Goal: Check status

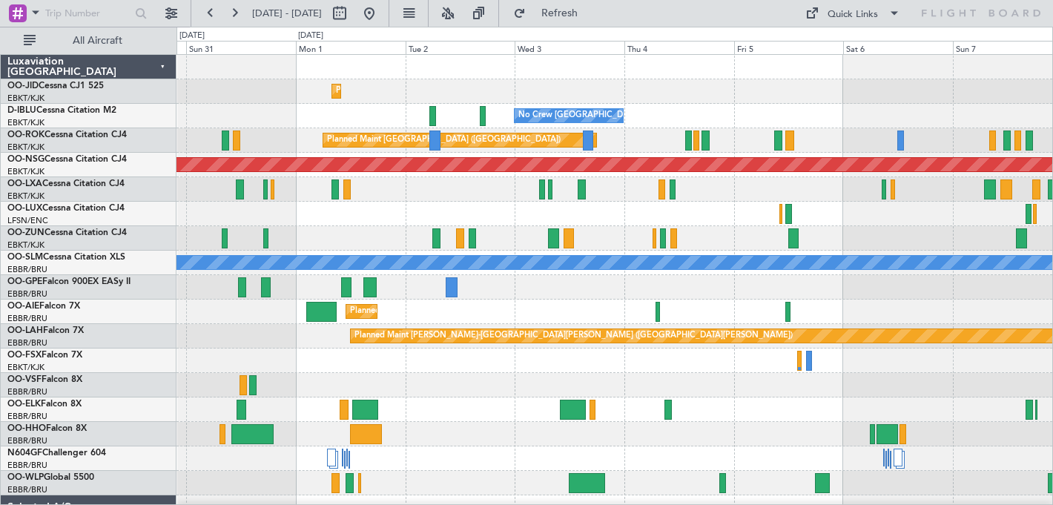
click at [749, 102] on div "Planned Maint Kortrijk-[GEOGRAPHIC_DATA] AOG Maint [GEOGRAPHIC_DATA]-[GEOGRAPHI…" at bounding box center [613, 91] width 875 height 24
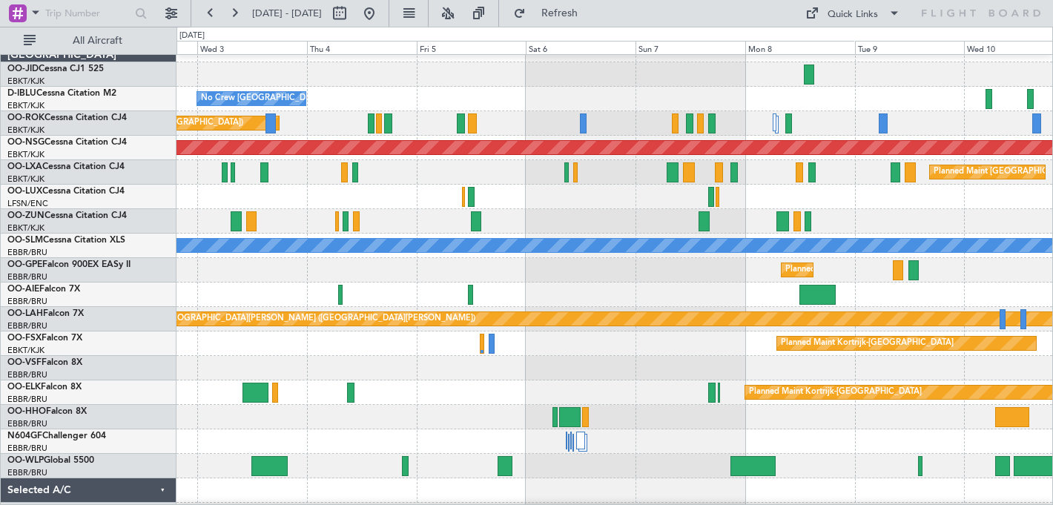
click at [669, 216] on div at bounding box center [613, 221] width 875 height 24
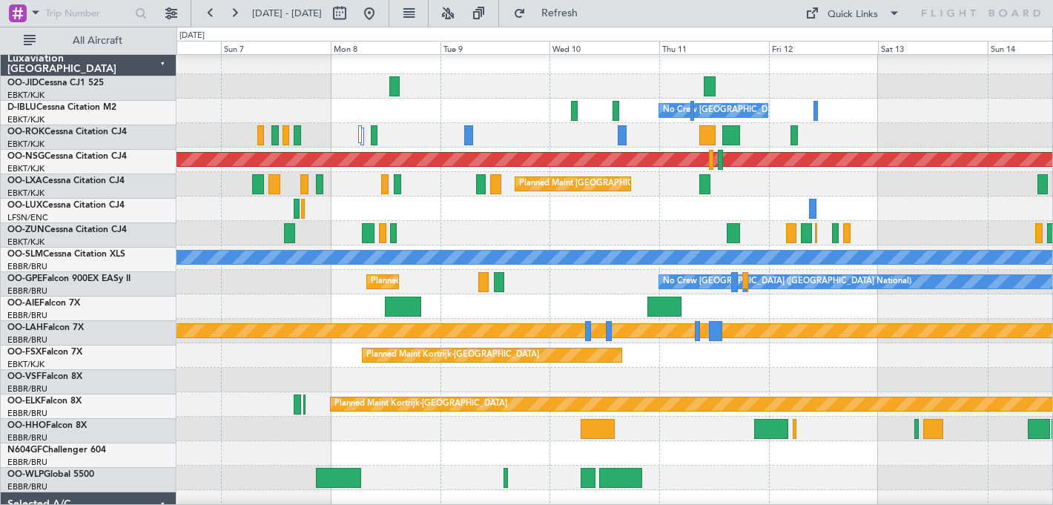
click at [472, 235] on div at bounding box center [613, 233] width 875 height 24
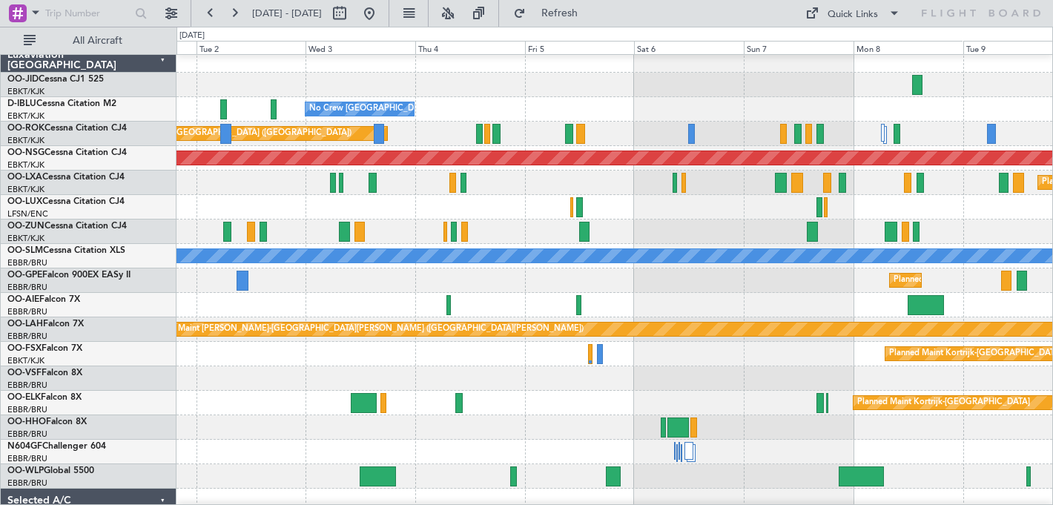
scroll to position [6, 0]
click at [1052, 216] on html "[DATE] - [DATE] Refresh Quick Links All Aircraft Planned Maint [GEOGRAPHIC_DATA…" at bounding box center [526, 252] width 1053 height 505
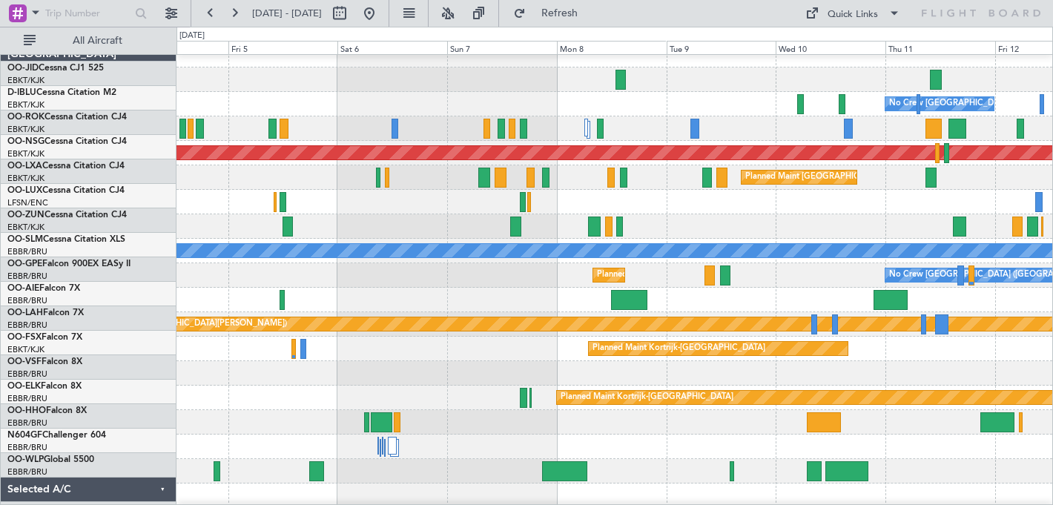
scroll to position [19, 0]
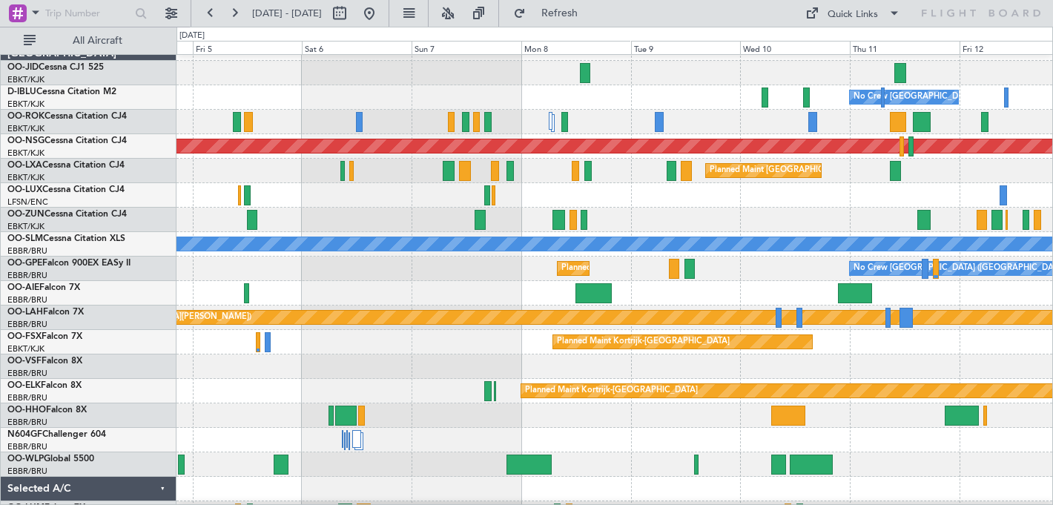
click at [354, 223] on div at bounding box center [613, 220] width 875 height 24
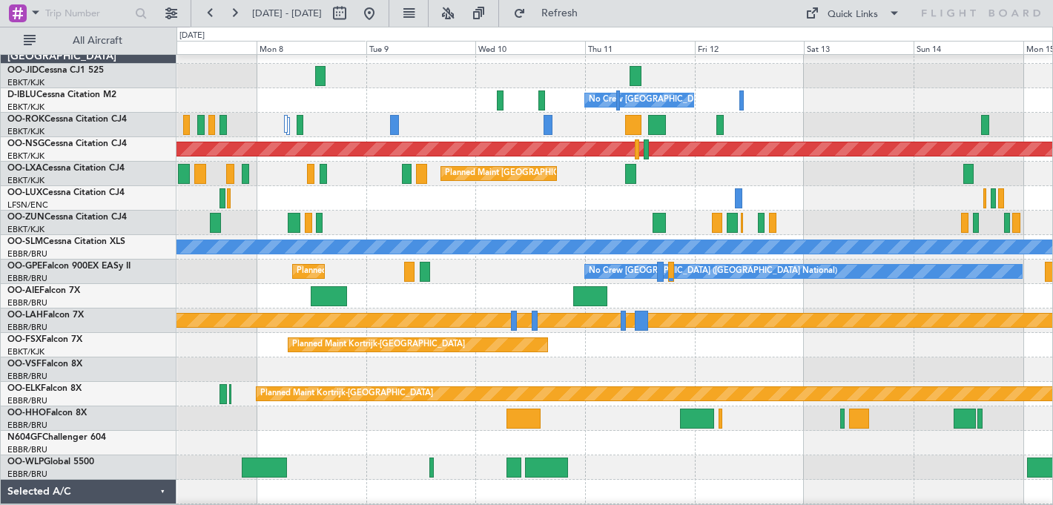
click at [625, 216] on div at bounding box center [613, 223] width 875 height 24
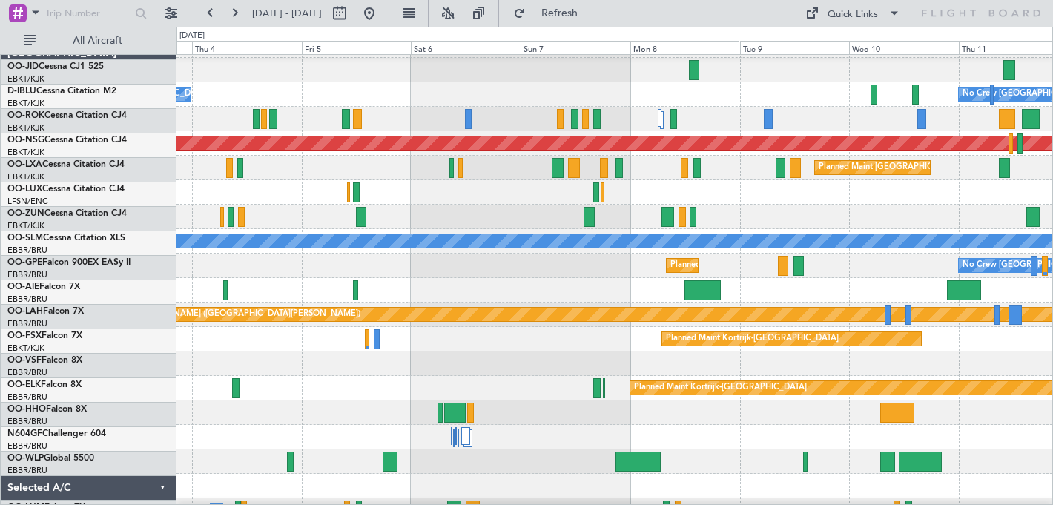
scroll to position [23, 0]
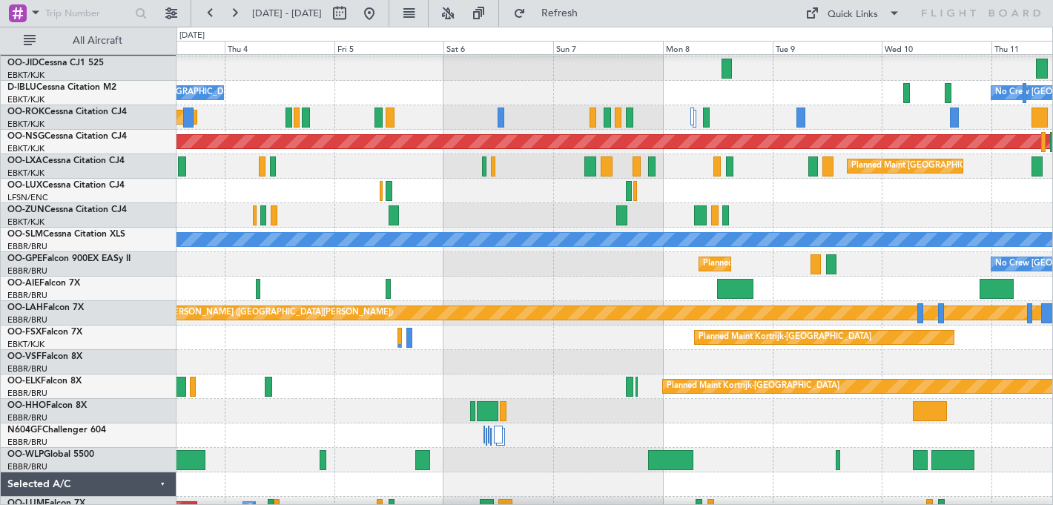
click at [885, 224] on div at bounding box center [613, 215] width 875 height 24
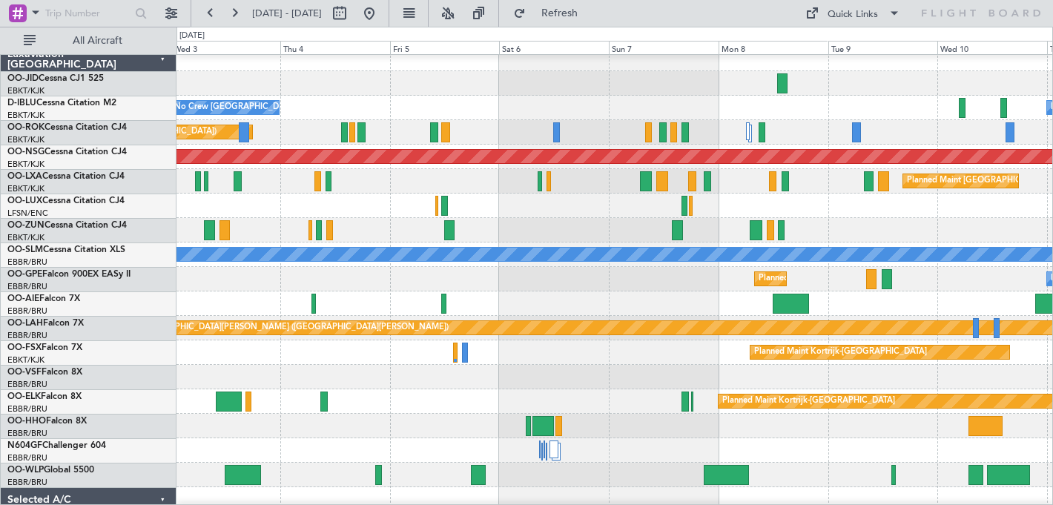
scroll to position [9, 0]
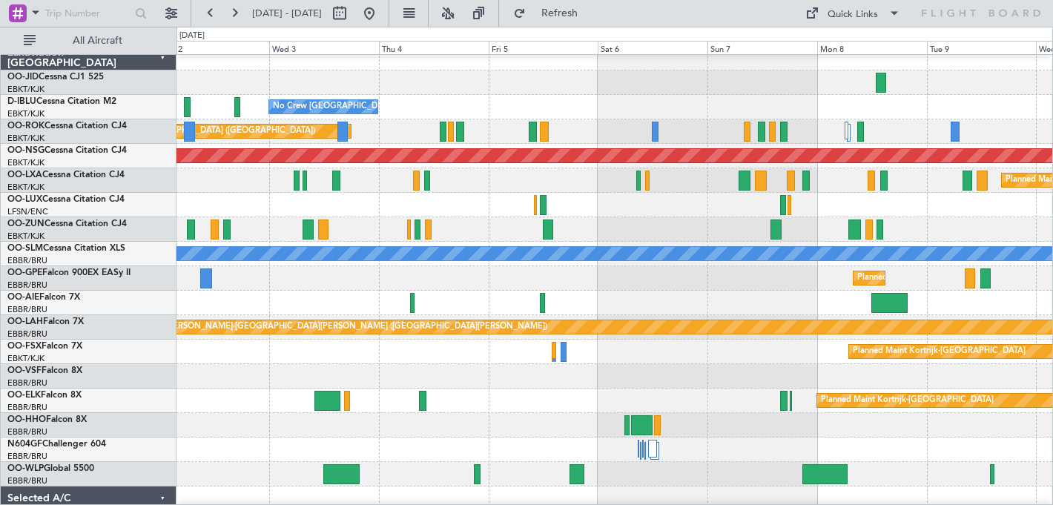
click at [634, 185] on div "Planned Maint [GEOGRAPHIC_DATA] ([GEOGRAPHIC_DATA] National)" at bounding box center [613, 180] width 875 height 24
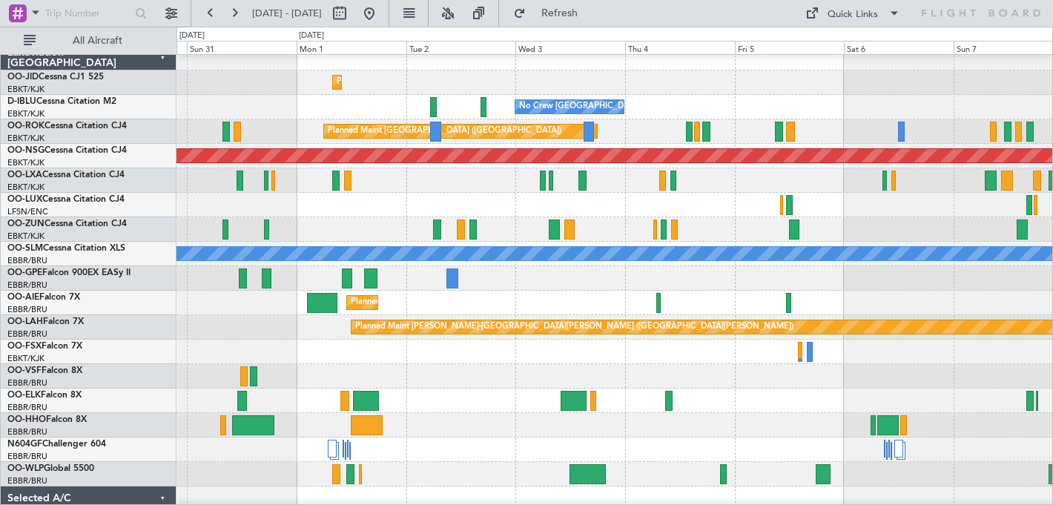
scroll to position [16, 0]
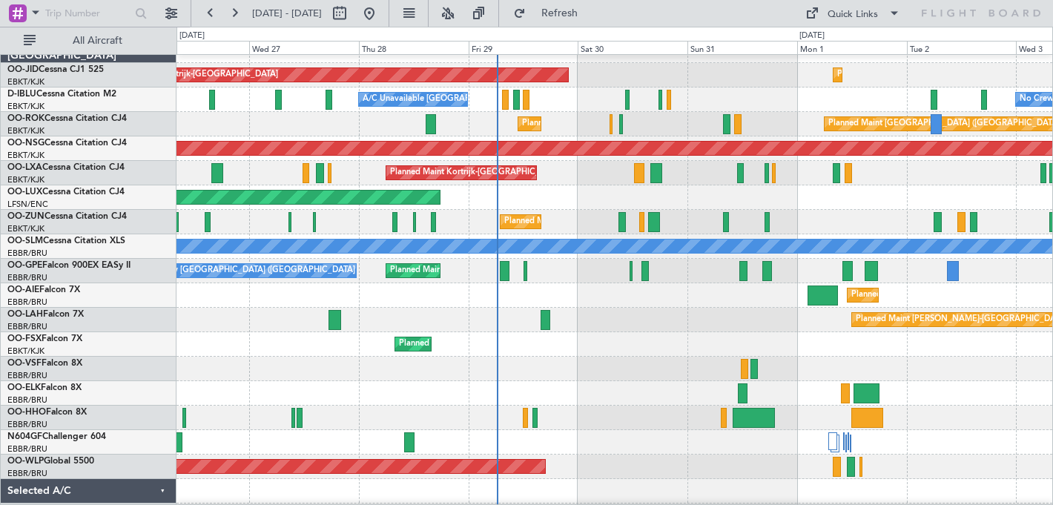
click at [976, 177] on div "Planned Maint Kortrijk-[GEOGRAPHIC_DATA]" at bounding box center [613, 173] width 875 height 24
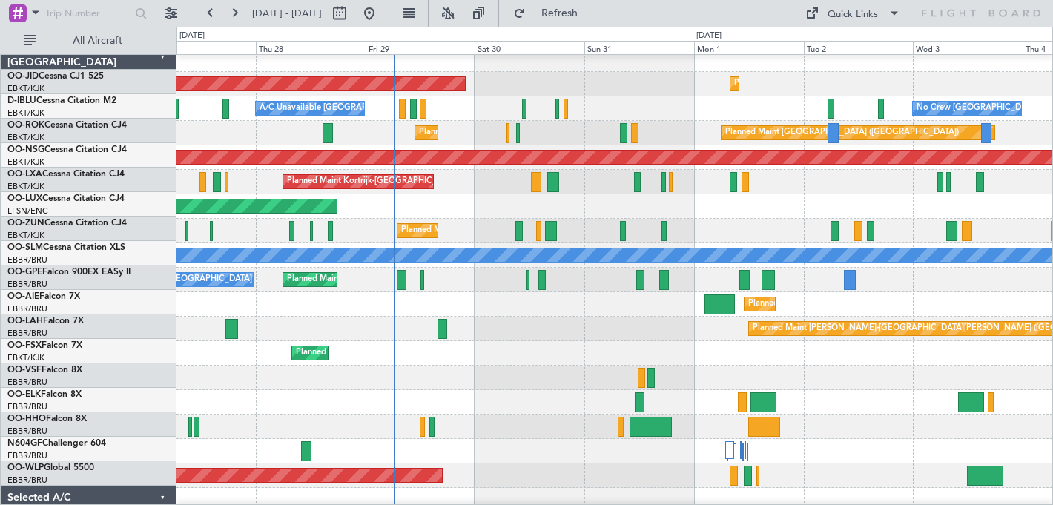
scroll to position [0, 0]
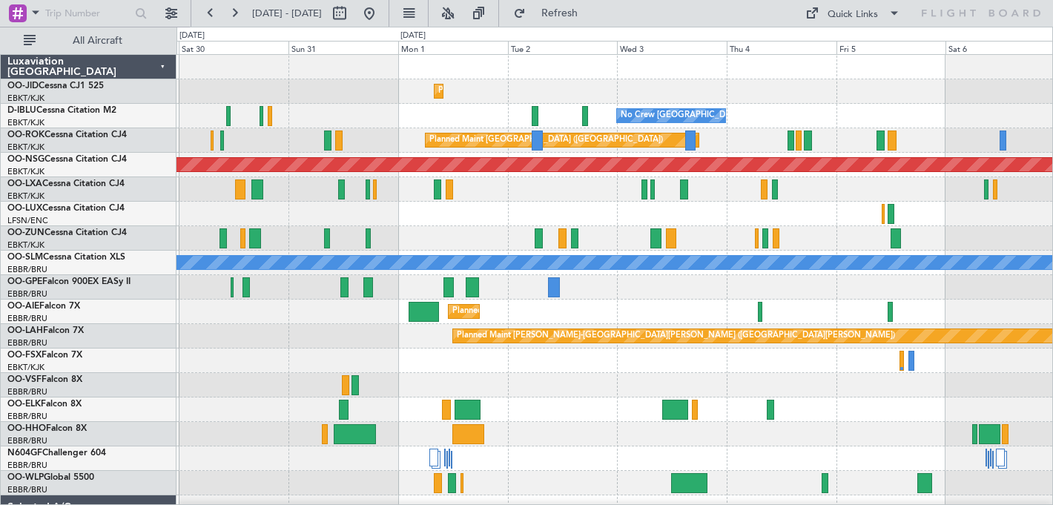
click at [498, 251] on div "Planned Maint Kortrijk-[GEOGRAPHIC_DATA] AOG Maint [GEOGRAPHIC_DATA]-[GEOGRAPHI…" at bounding box center [613, 373] width 875 height 636
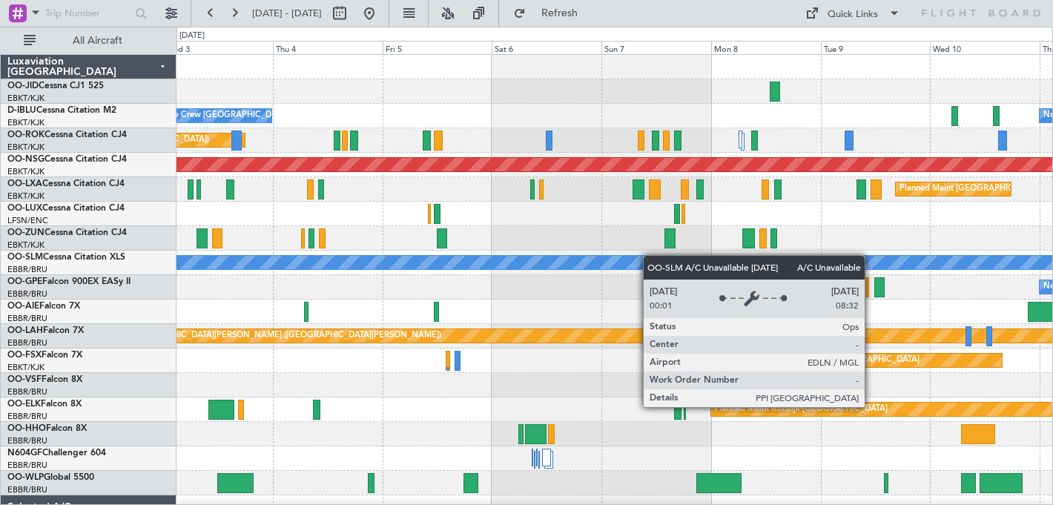
click at [507, 269] on div "Planned Maint Kortrijk-[GEOGRAPHIC_DATA] No Crew [GEOGRAPHIC_DATA] (Brussels Na…" at bounding box center [613, 348] width 875 height 587
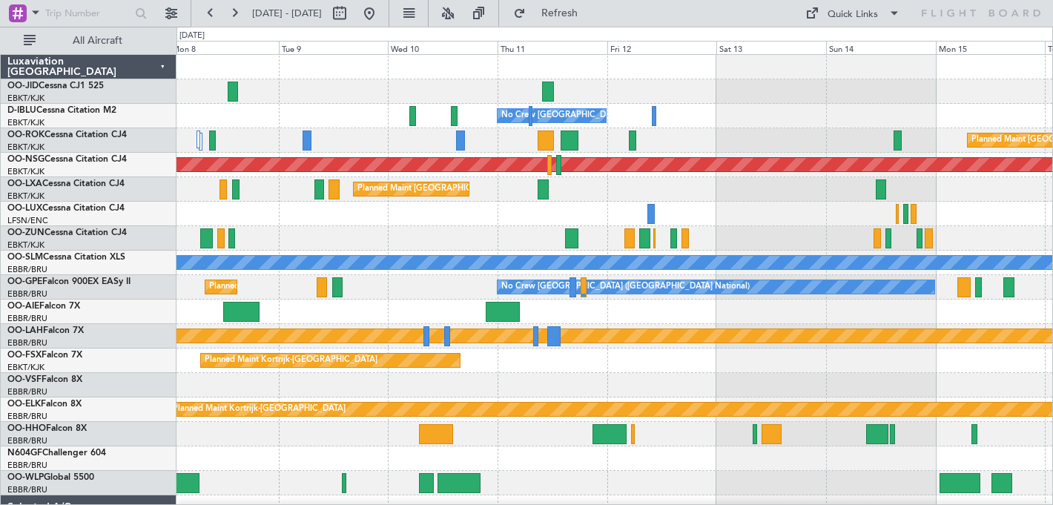
click at [399, 249] on div at bounding box center [613, 238] width 875 height 24
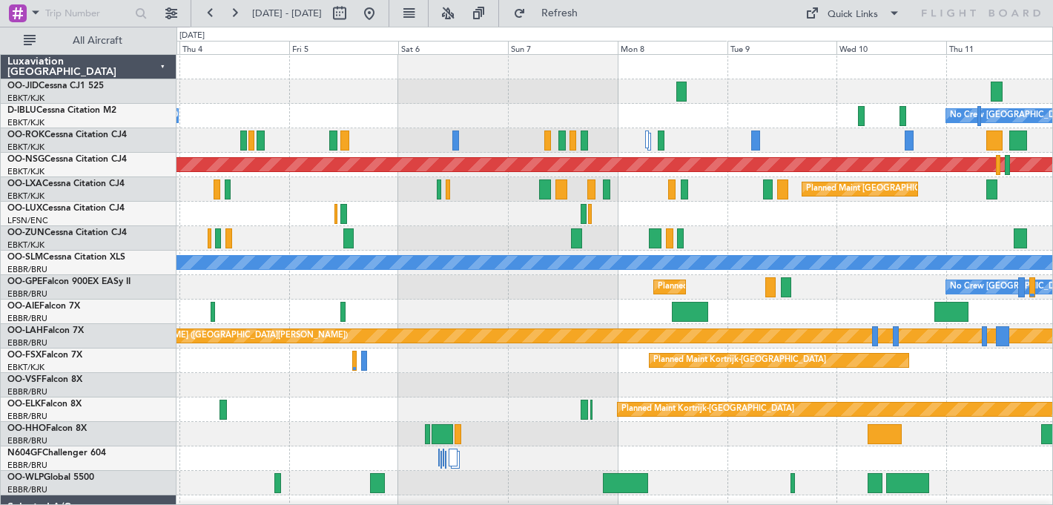
click at [702, 199] on div "Planned Maint [GEOGRAPHIC_DATA] ([GEOGRAPHIC_DATA] National)" at bounding box center [613, 189] width 875 height 24
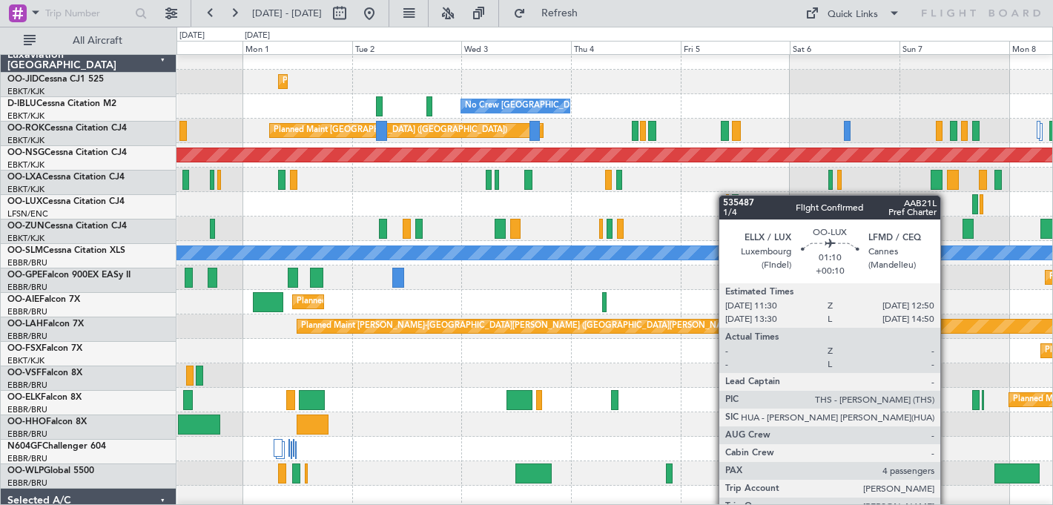
scroll to position [10, 0]
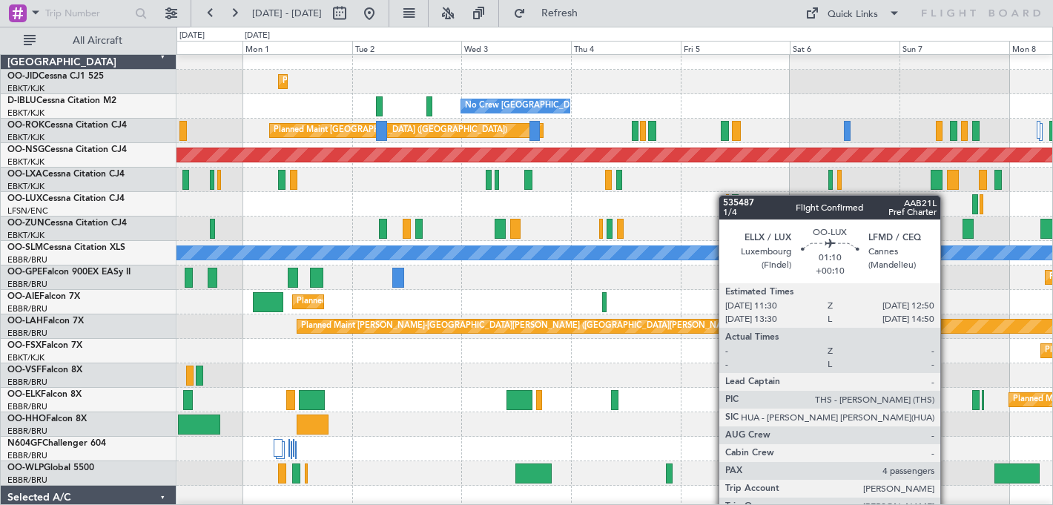
click at [735, 194] on div at bounding box center [613, 204] width 875 height 24
